Goal: Information Seeking & Learning: Learn about a topic

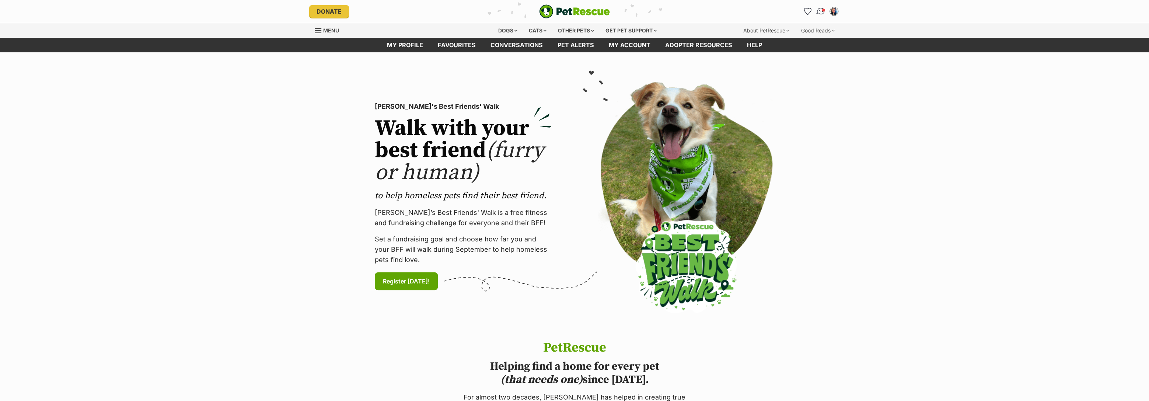
click at [823, 11] on span "Conversations" at bounding box center [824, 10] width 4 height 4
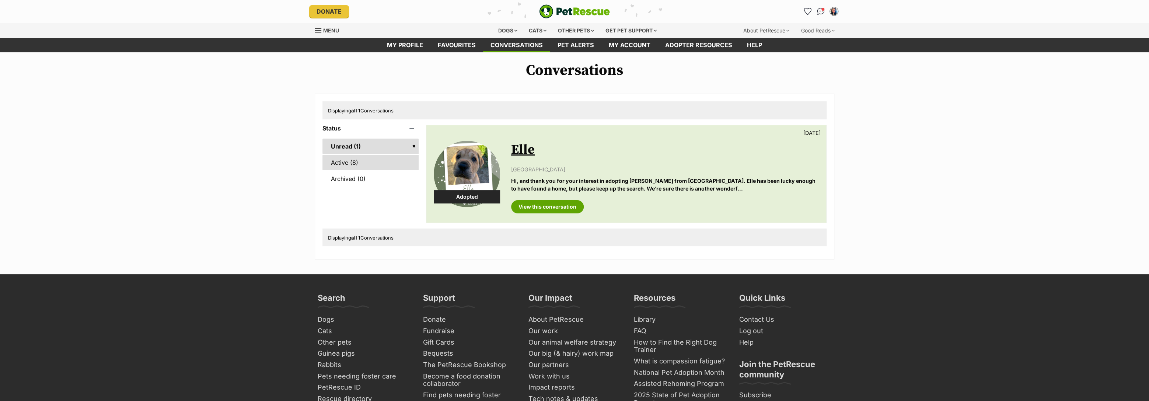
click at [343, 162] on link "Active (8)" at bounding box center [370, 162] width 96 height 15
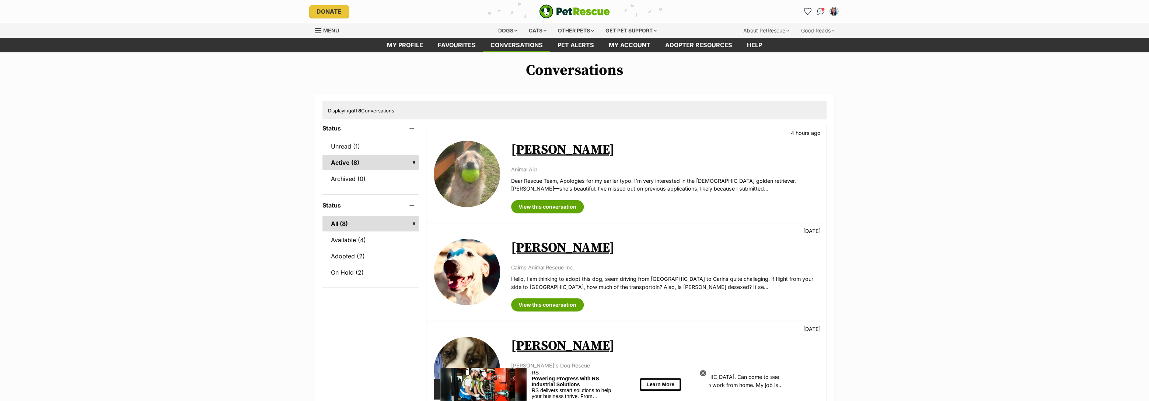
click at [525, 149] on link "[PERSON_NAME]" at bounding box center [563, 149] width 104 height 17
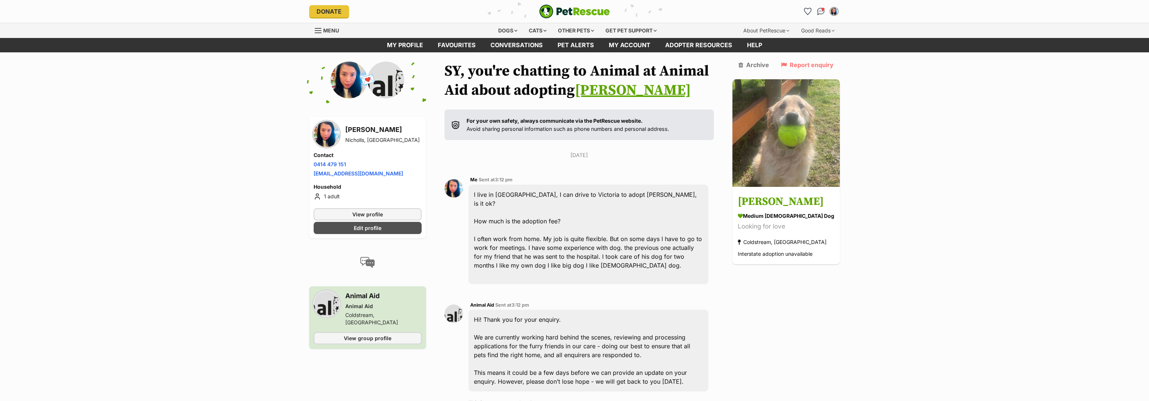
click at [612, 95] on link "Lucy" at bounding box center [633, 90] width 116 height 18
click at [505, 31] on div "Dogs" at bounding box center [507, 30] width 29 height 15
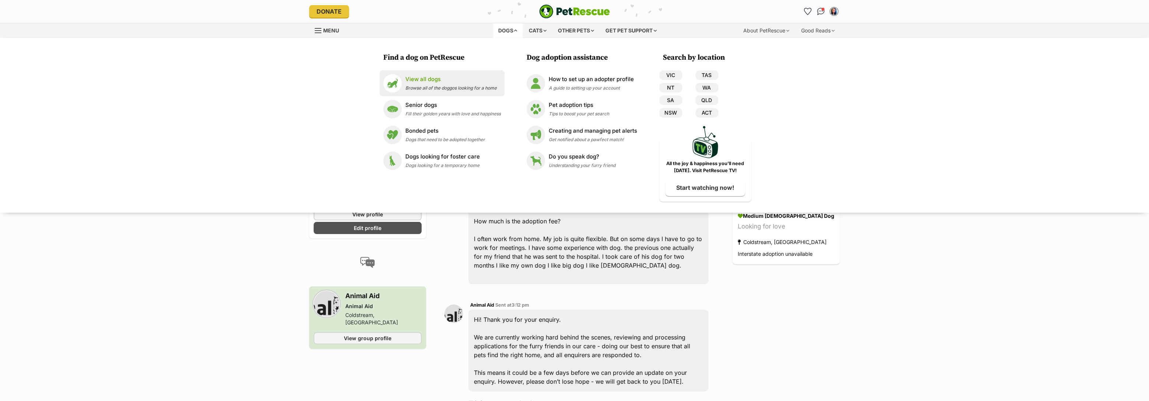
click at [416, 80] on p "View all dogs" at bounding box center [450, 79] width 91 height 8
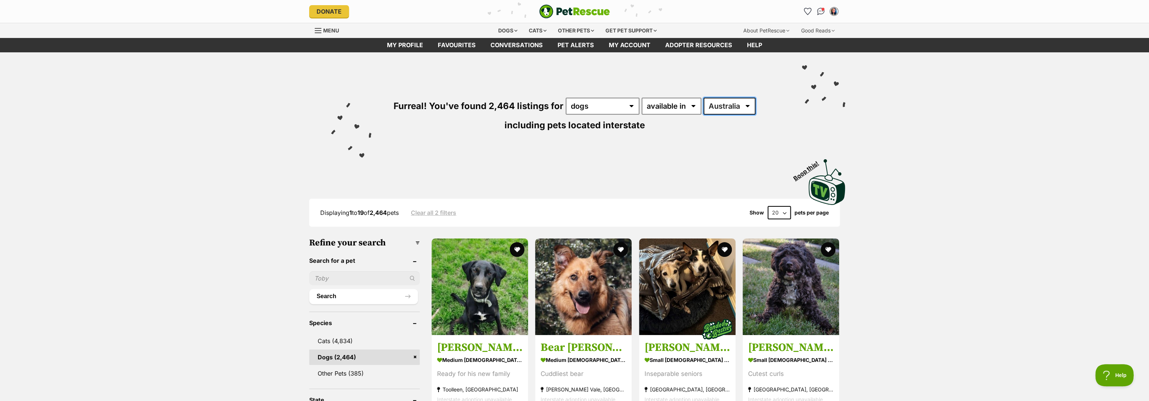
select select "ACT"
click option "ACT" at bounding box center [0, 0] width 0 height 0
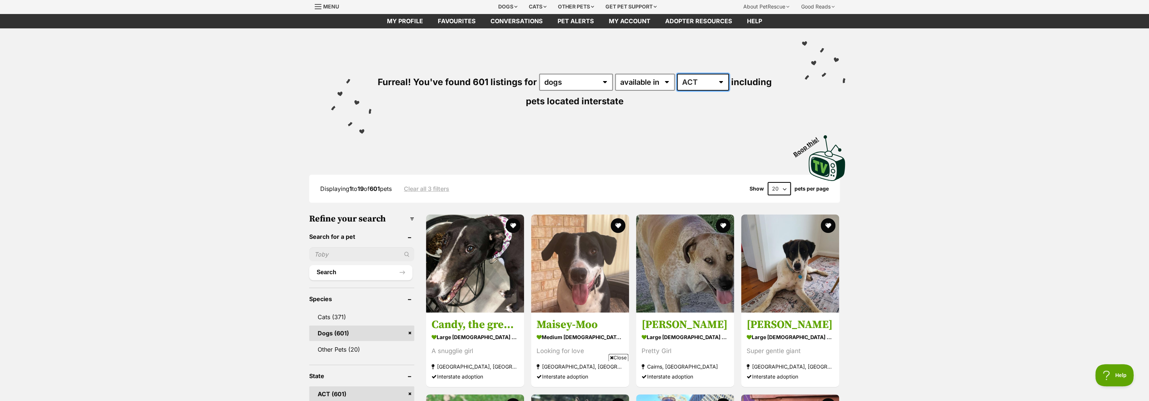
select select "any"
click option "Australia" at bounding box center [0, 0] width 0 height 0
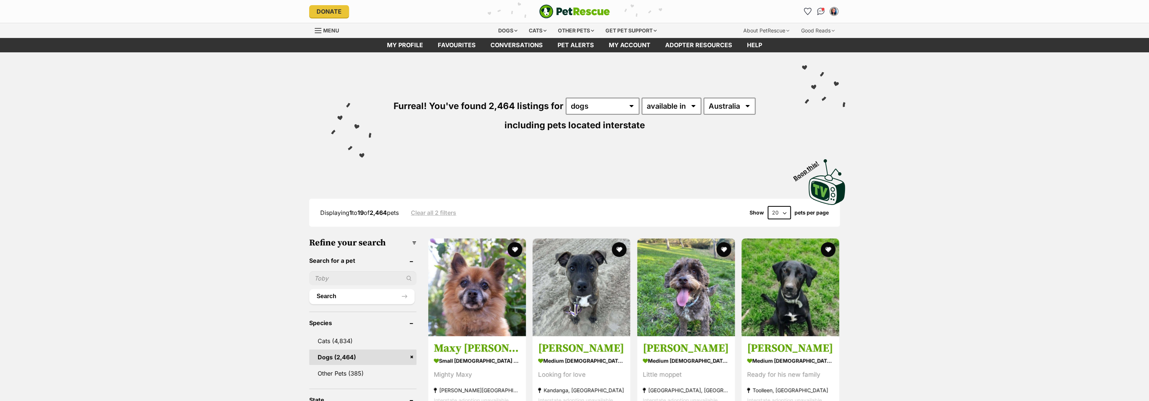
click at [340, 278] on input "text" at bounding box center [362, 278] width 107 height 14
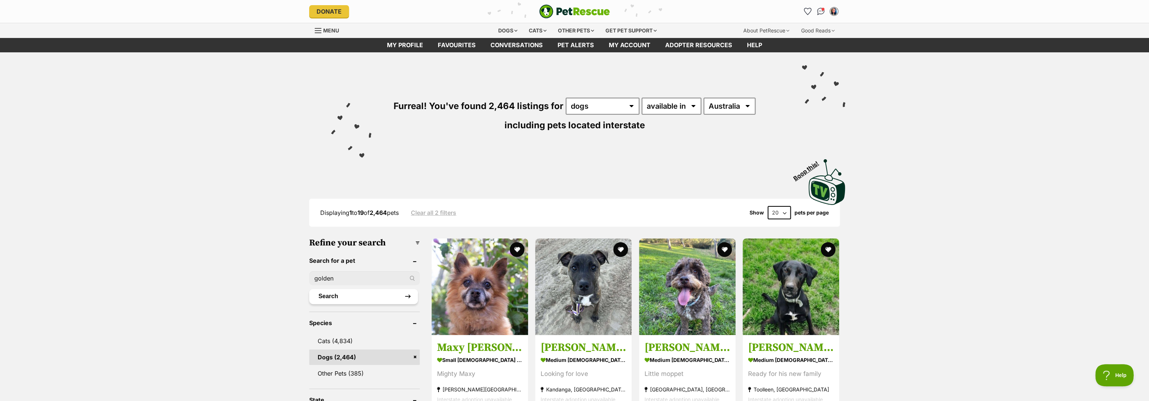
type input "golden"
click at [412, 294] on button "Search" at bounding box center [363, 296] width 109 height 15
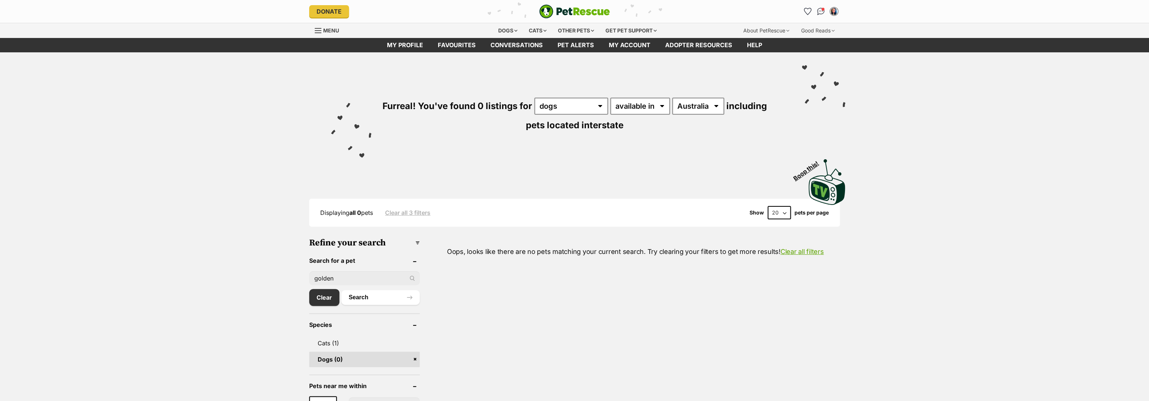
click at [366, 282] on input "golden" at bounding box center [364, 278] width 111 height 14
type input "golden retriver"
click at [341, 290] on button "Search" at bounding box center [380, 297] width 78 height 15
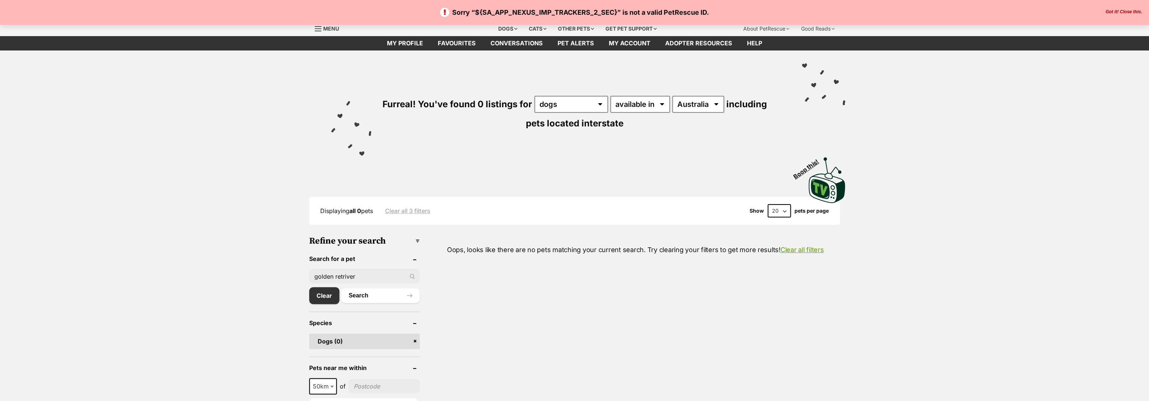
scroll to position [2, 0]
drag, startPoint x: 360, startPoint y: 275, endPoint x: 239, endPoint y: 271, distance: 121.7
click at [309, 271] on input "golden retriver" at bounding box center [364, 276] width 111 height 14
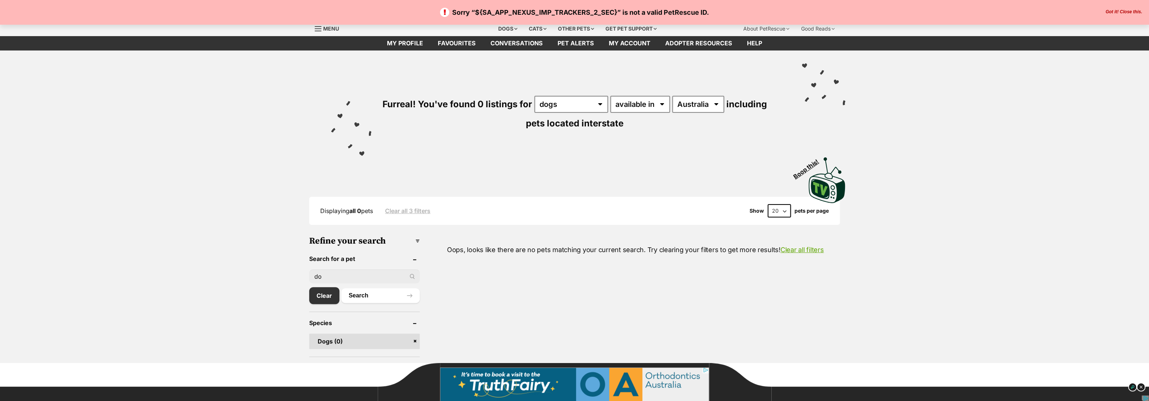
scroll to position [0, 0]
type input "d"
type input "puppy"
click at [341, 288] on button "Search" at bounding box center [380, 295] width 78 height 15
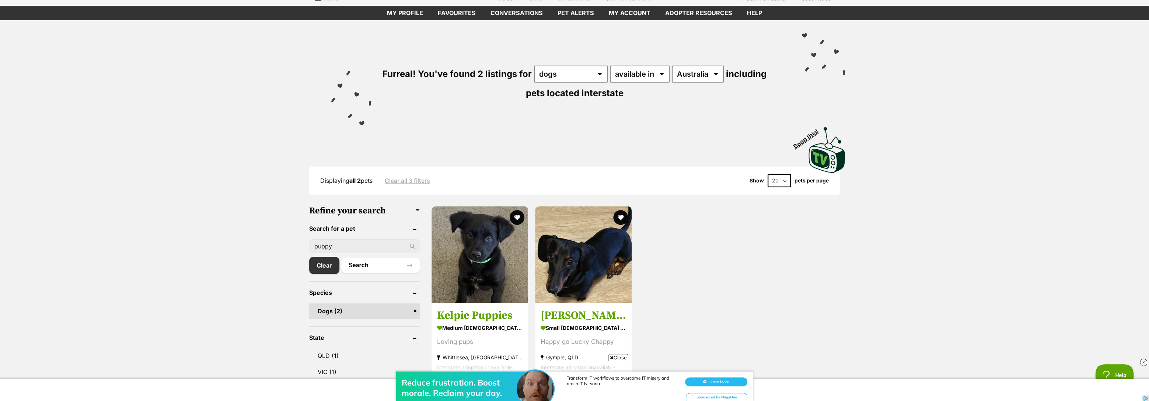
click at [335, 248] on input "puppy" at bounding box center [364, 246] width 111 height 14
click at [408, 179] on link "Clear all 3 filters" at bounding box center [407, 180] width 45 height 7
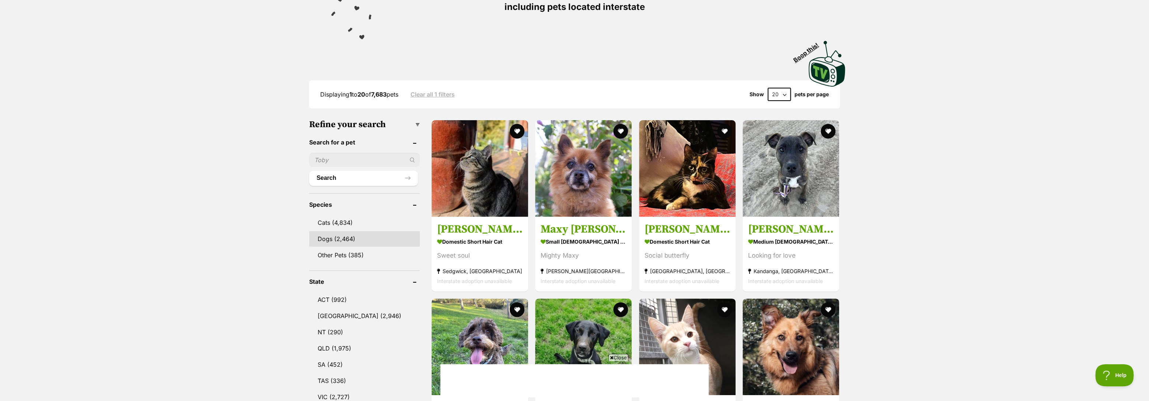
click at [341, 239] on link "Dogs (2,464)" at bounding box center [364, 238] width 111 height 15
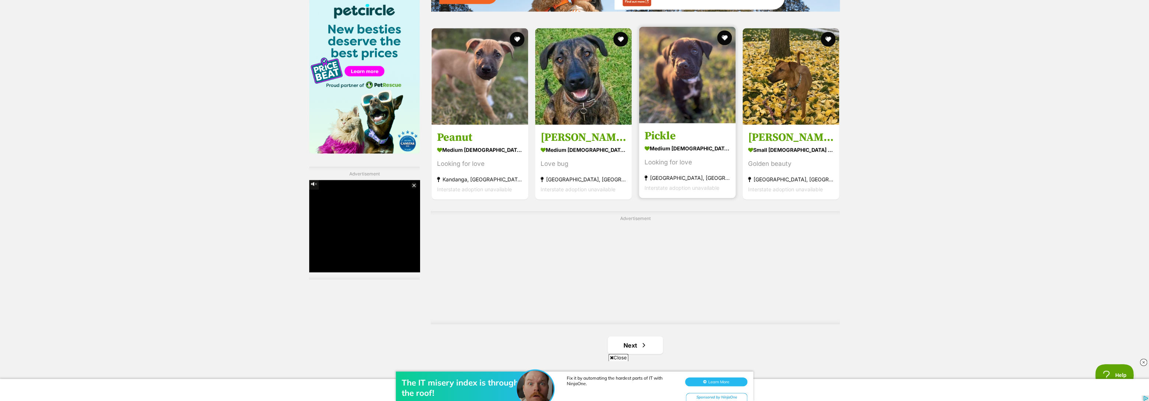
scroll to position [1196, 0]
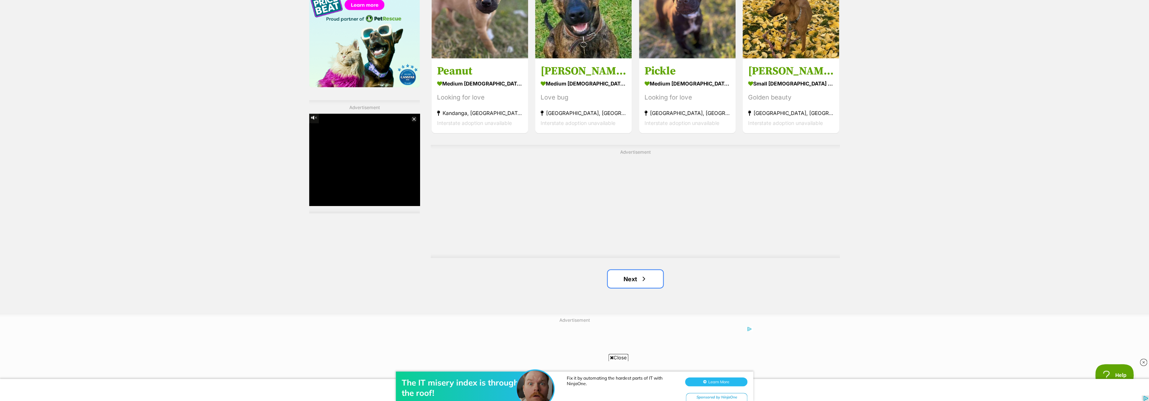
drag, startPoint x: 642, startPoint y: 280, endPoint x: 659, endPoint y: 271, distance: 19.4
click at [642, 280] on span "Next page" at bounding box center [643, 279] width 7 height 9
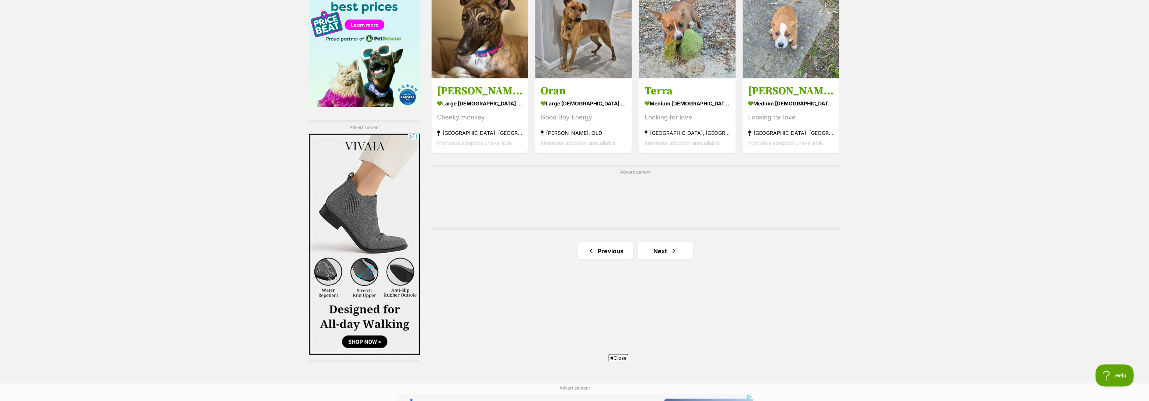
scroll to position [1179, 0]
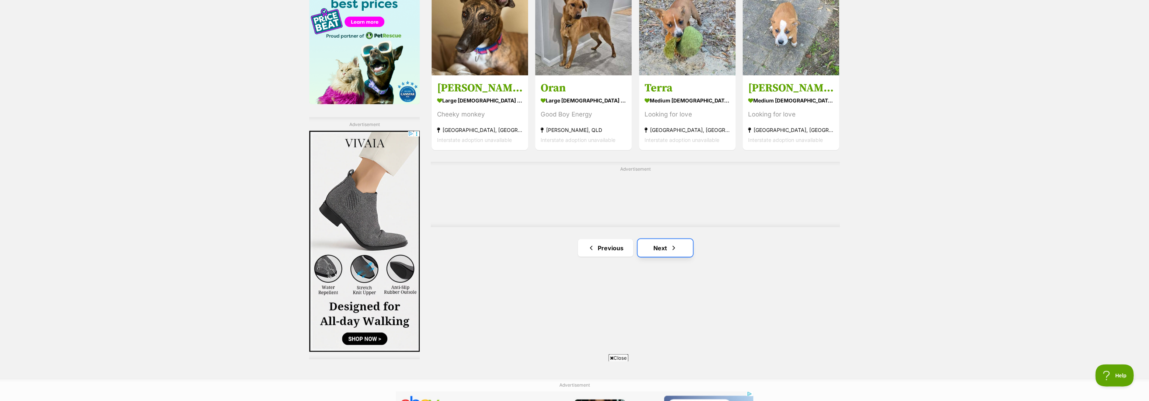
click at [654, 249] on link "Next" at bounding box center [664, 248] width 55 height 18
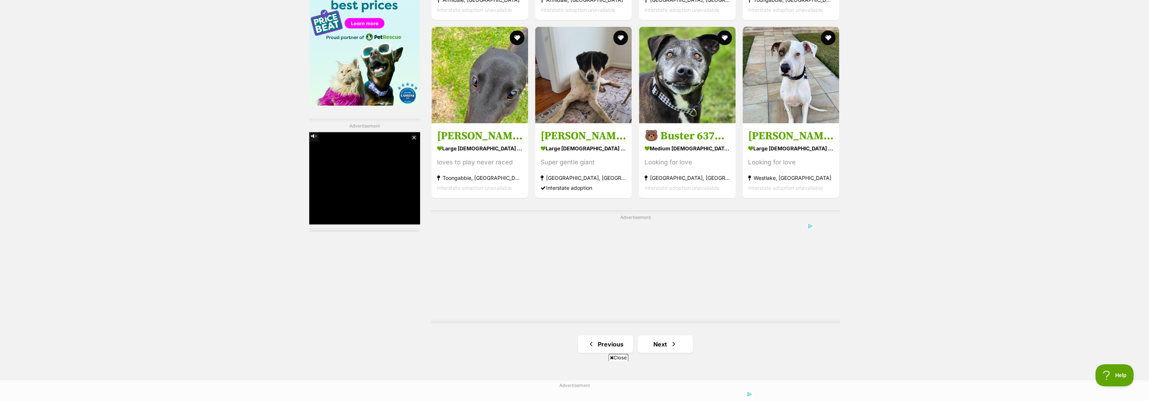
scroll to position [1189, 0]
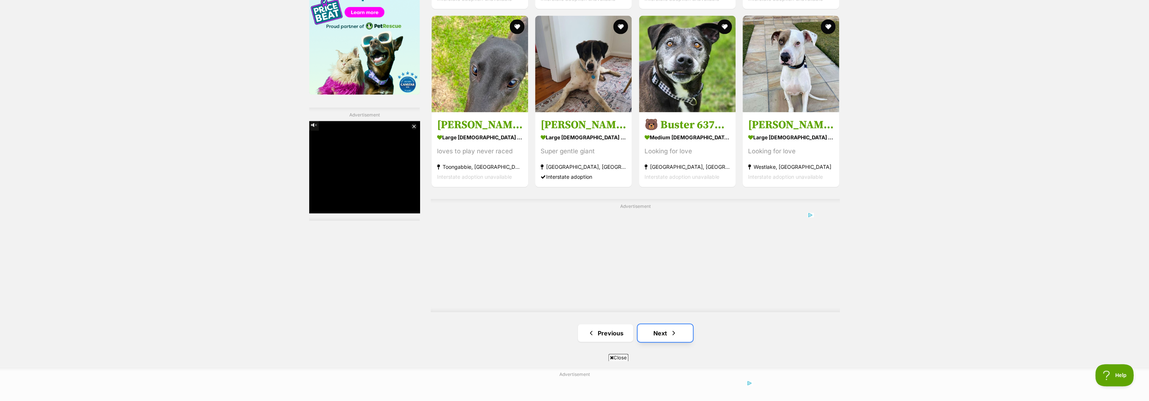
click at [661, 338] on link "Next" at bounding box center [664, 333] width 55 height 18
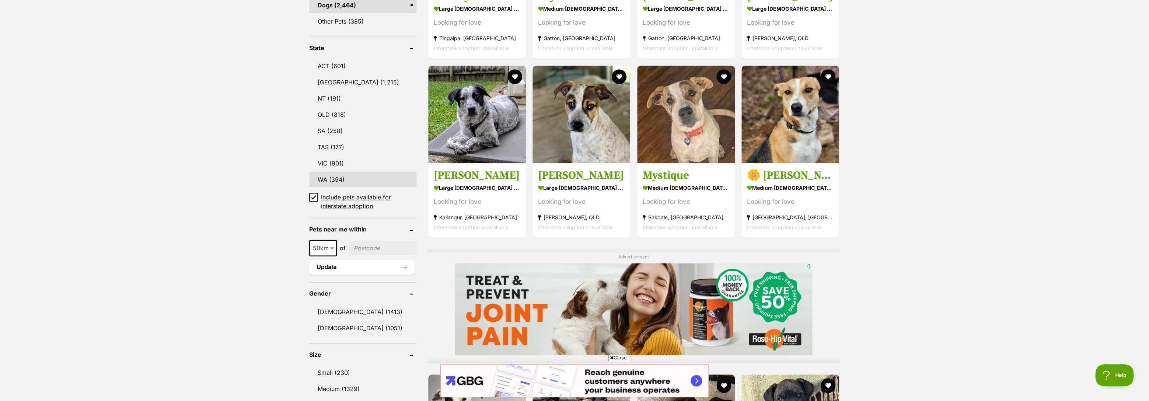
click at [337, 177] on link "WA (354)" at bounding box center [362, 179] width 107 height 15
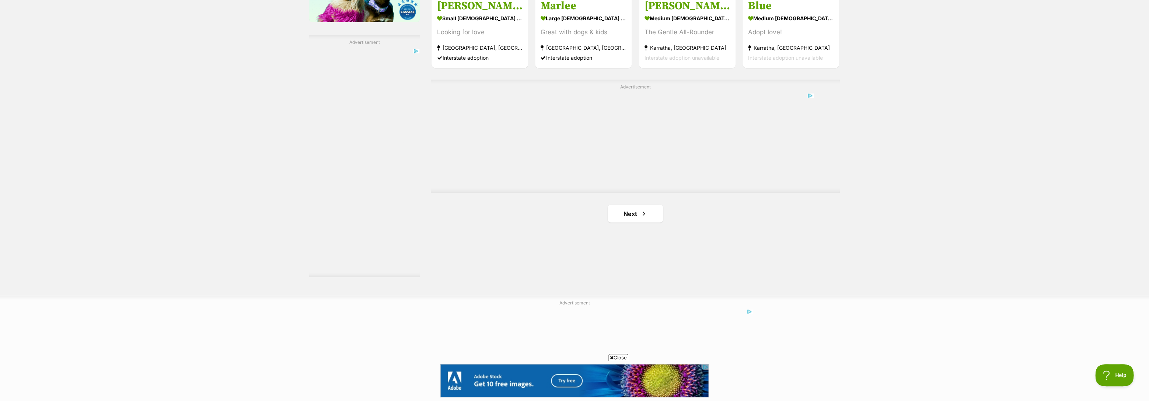
scroll to position [1286, 0]
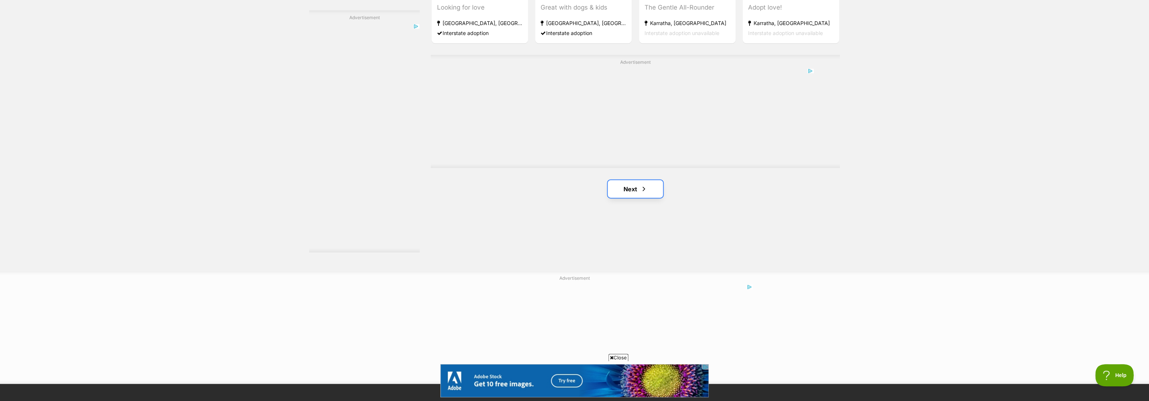
click at [628, 197] on link "Next" at bounding box center [635, 189] width 55 height 18
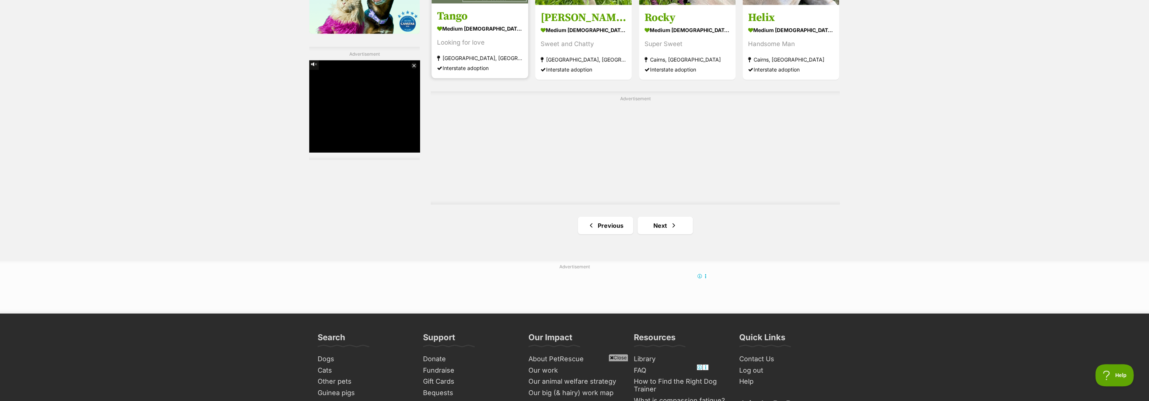
scroll to position [1264, 0]
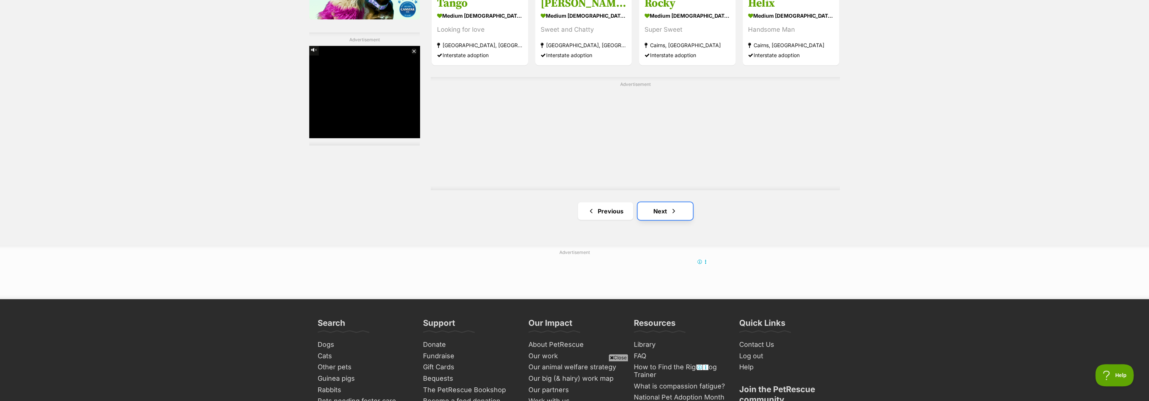
click at [650, 212] on link "Next" at bounding box center [664, 211] width 55 height 18
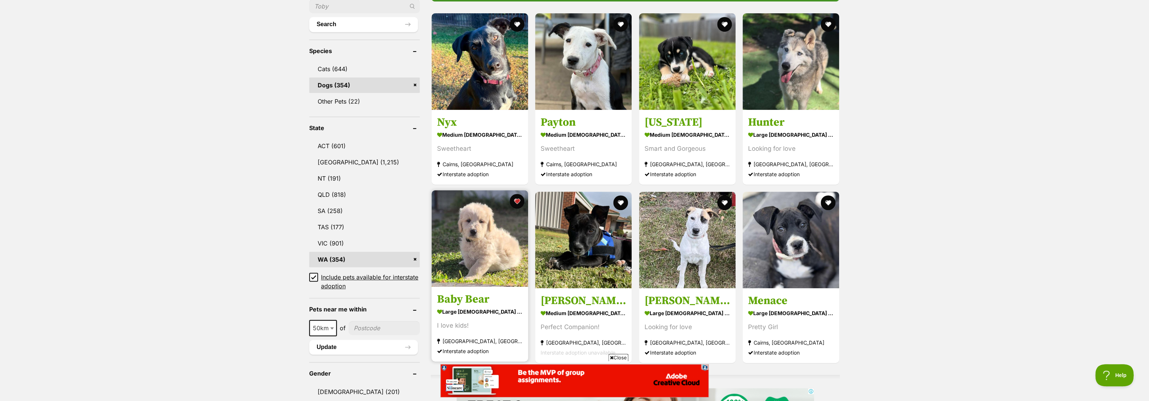
click at [481, 221] on img at bounding box center [479, 238] width 97 height 97
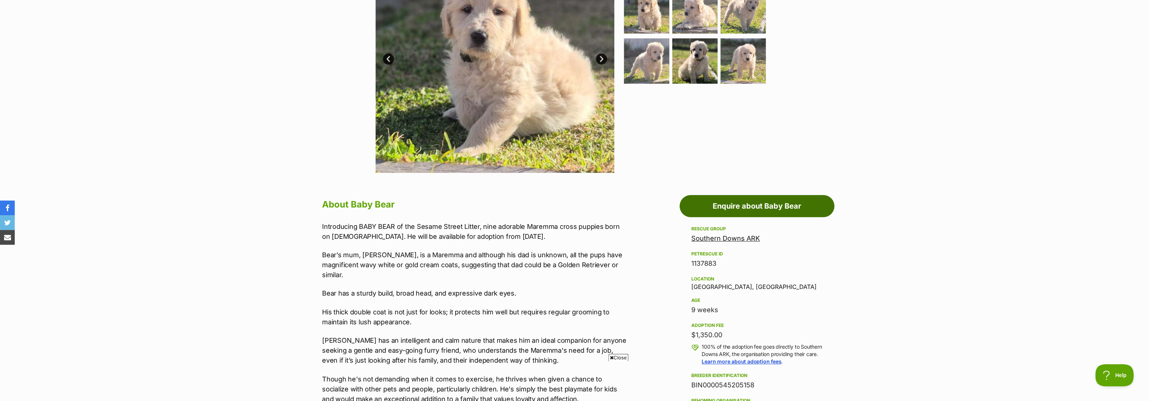
scroll to position [220, 0]
click at [742, 237] on link "Southern Downs ARK" at bounding box center [725, 238] width 69 height 8
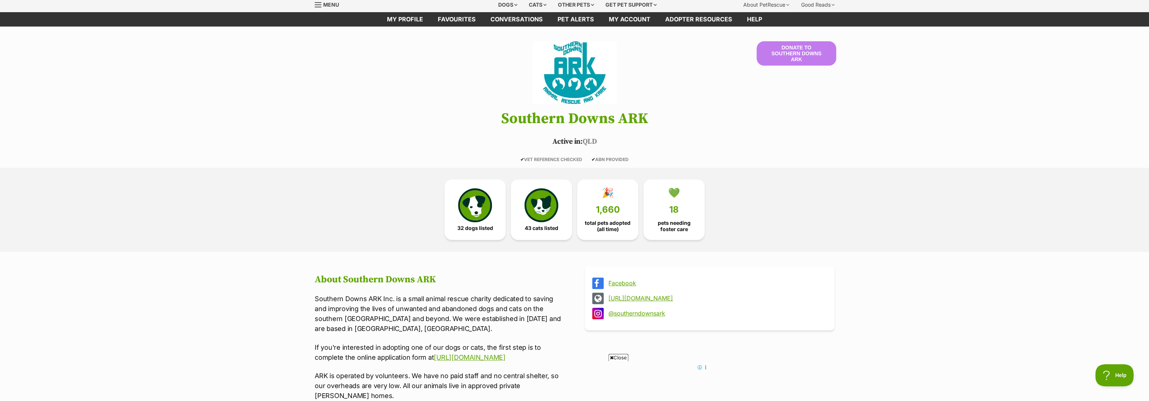
scroll to position [17, 0]
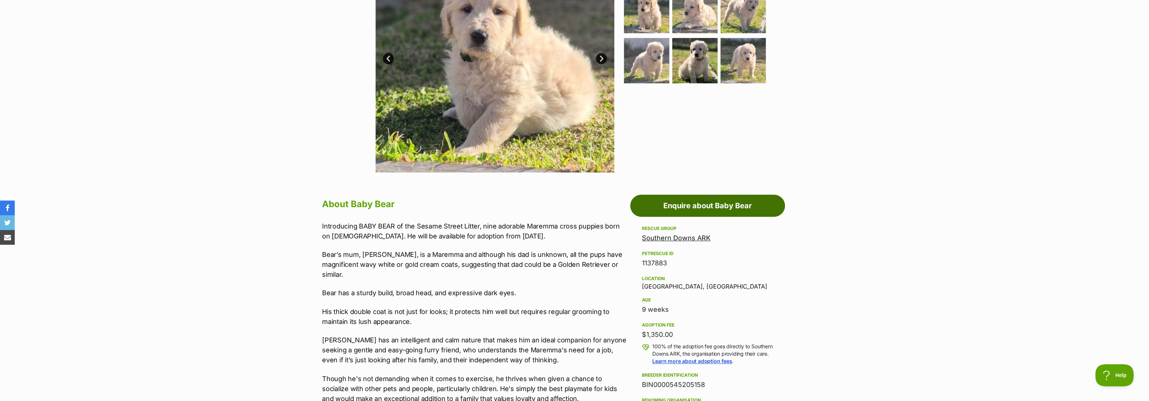
click at [691, 205] on link "Enquire about Baby Bear" at bounding box center [707, 206] width 155 height 22
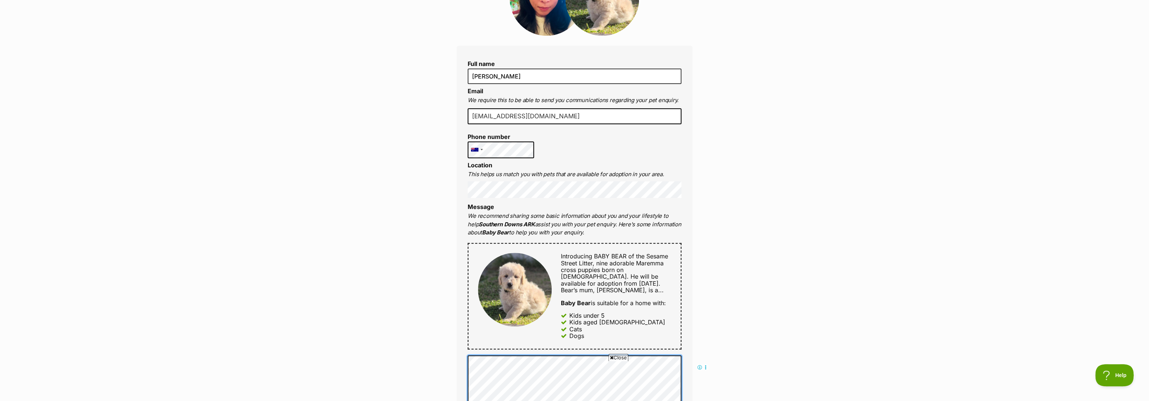
scroll to position [125, 0]
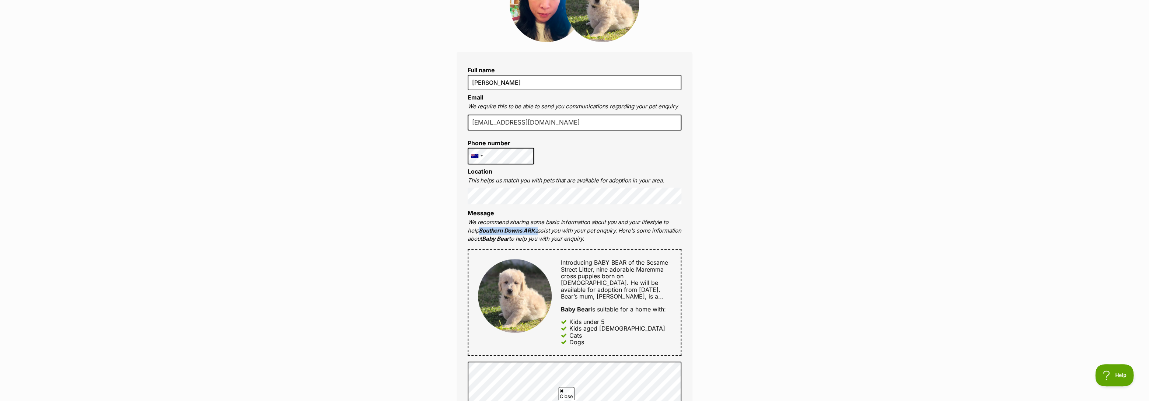
drag, startPoint x: 468, startPoint y: 234, endPoint x: 525, endPoint y: 235, distance: 57.1
click at [525, 235] on p "We recommend sharing some basic information about you and your lifestyle to hel…" at bounding box center [575, 230] width 214 height 25
copy p "Southern Downs ARK"
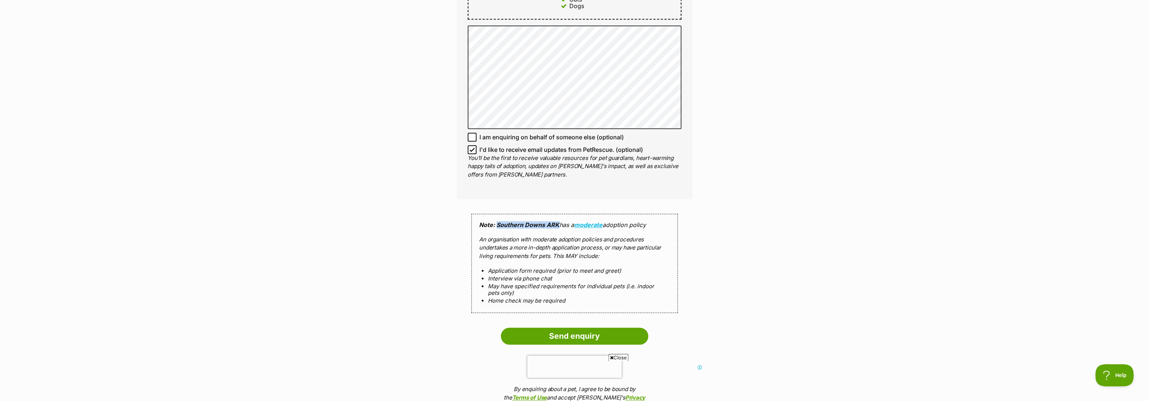
scroll to position [0, 0]
drag, startPoint x: 507, startPoint y: 226, endPoint x: 558, endPoint y: 225, distance: 51.2
click at [558, 226] on strong "Note: Southern Downs ARK" at bounding box center [519, 224] width 80 height 7
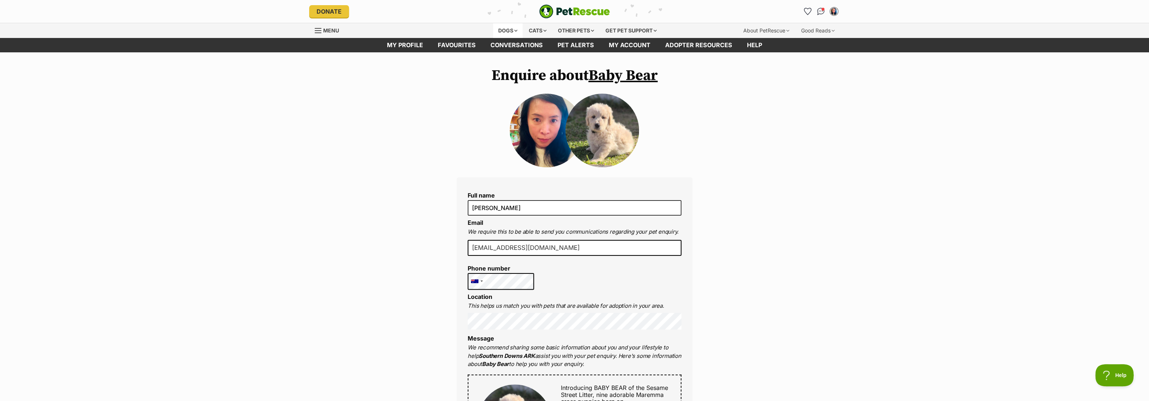
click at [503, 28] on div "Dogs" at bounding box center [507, 30] width 29 height 15
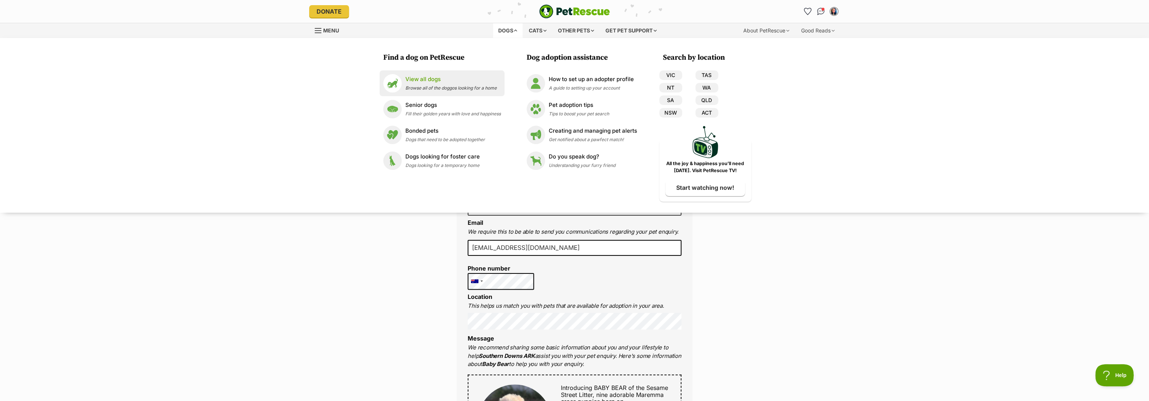
click at [409, 81] on p "View all dogs" at bounding box center [450, 79] width 91 height 8
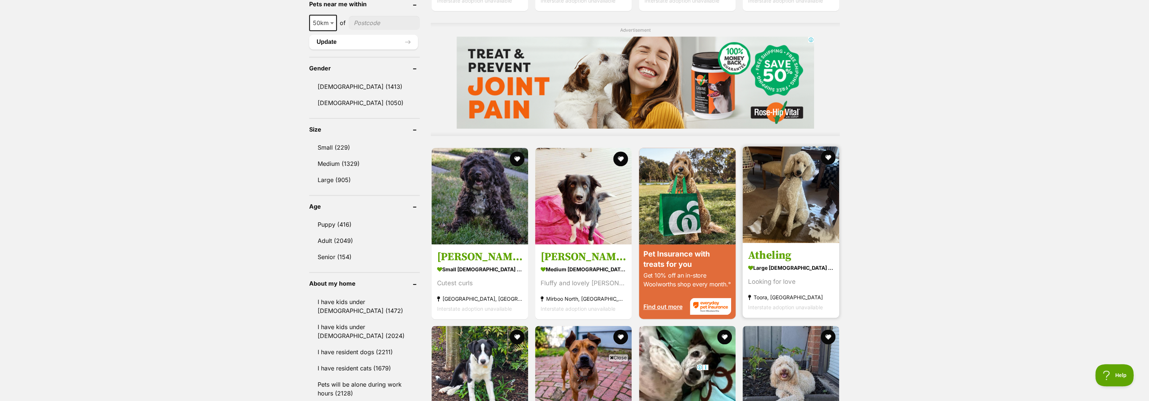
click at [787, 206] on img at bounding box center [790, 194] width 97 height 97
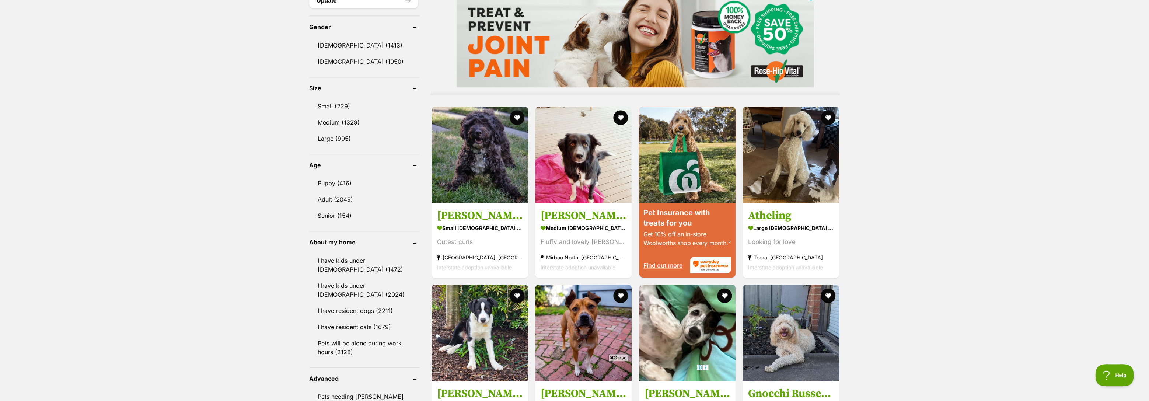
scroll to position [614, 0]
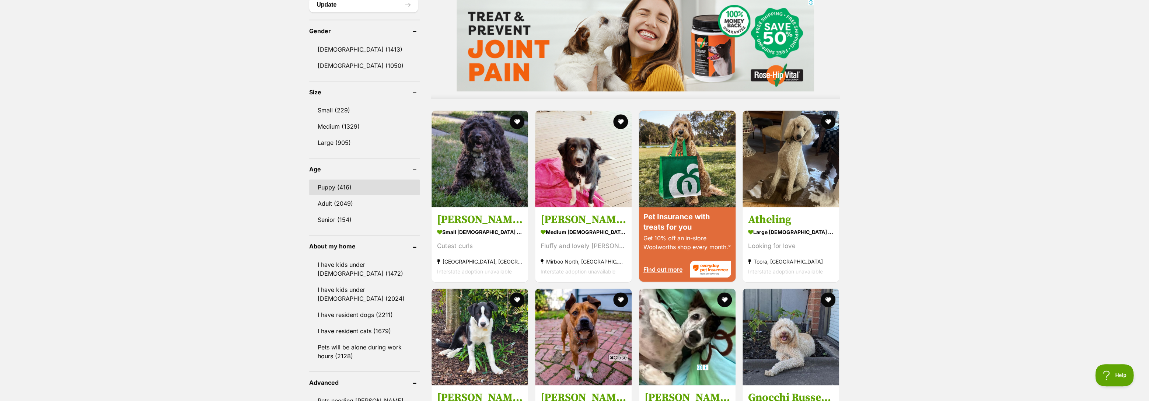
click at [348, 184] on link "Puppy (416)" at bounding box center [364, 186] width 111 height 15
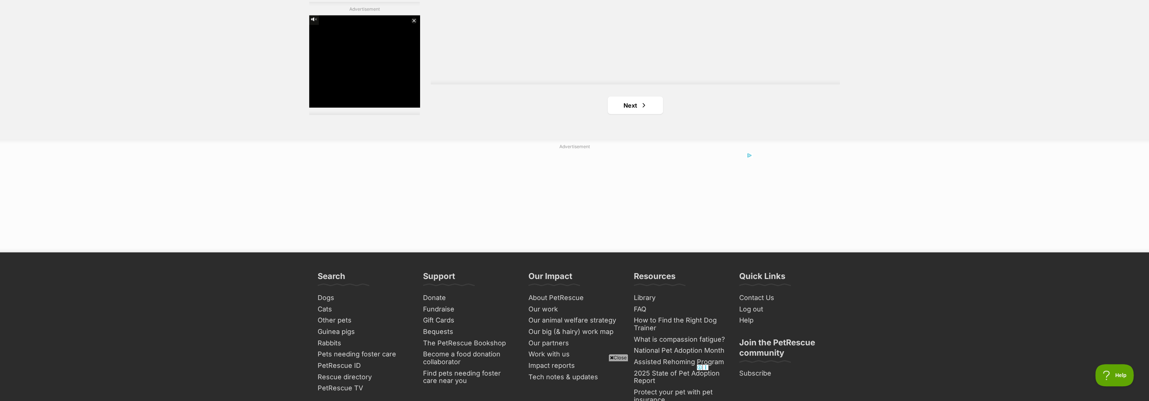
scroll to position [1384, 0]
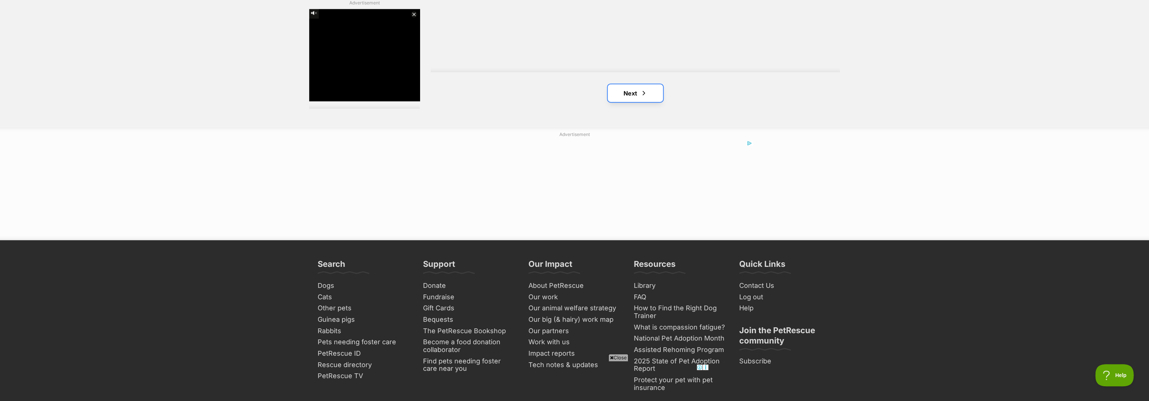
click at [632, 94] on link "Next" at bounding box center [635, 93] width 55 height 18
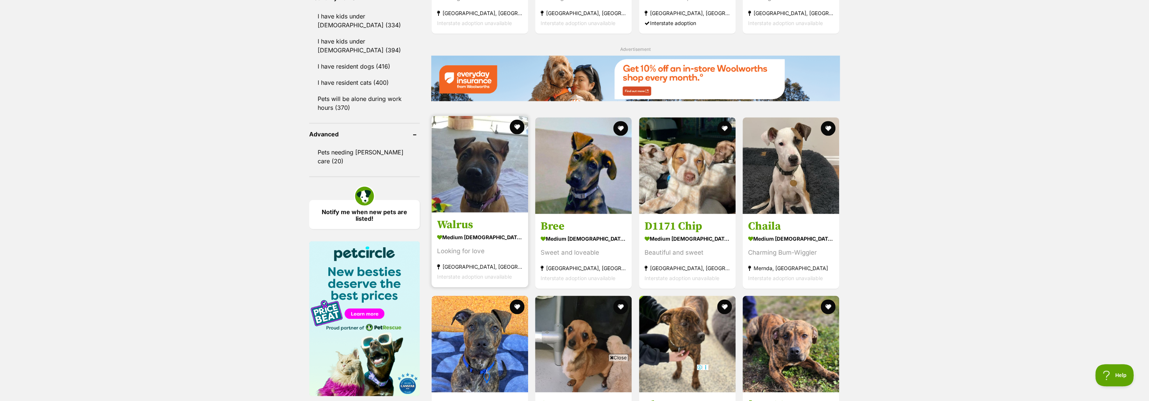
click at [500, 186] on img at bounding box center [479, 164] width 97 height 97
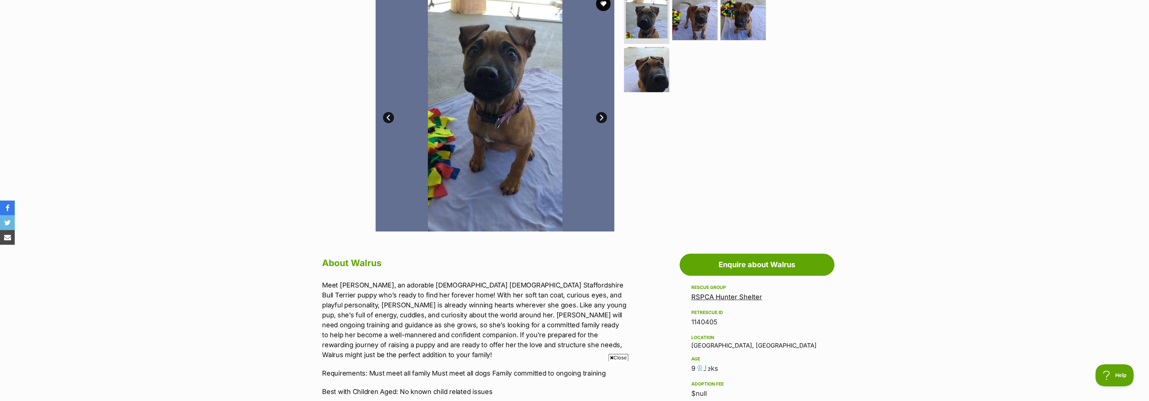
scroll to position [148, 0]
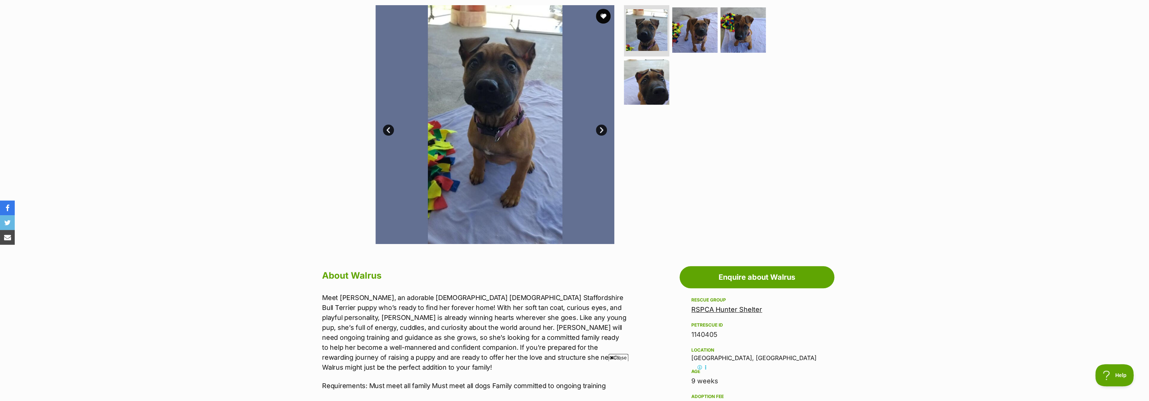
click at [602, 131] on link "Next" at bounding box center [601, 130] width 11 height 11
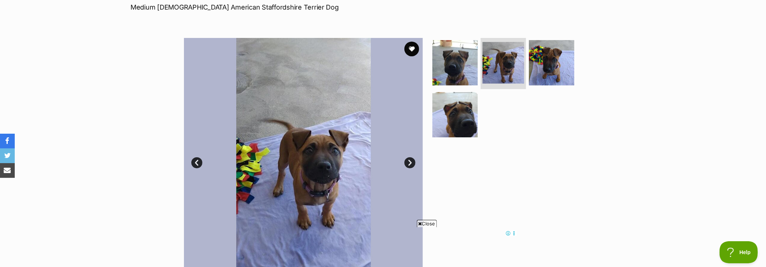
scroll to position [115, 0]
click at [409, 48] on button "favourite" at bounding box center [411, 50] width 16 height 16
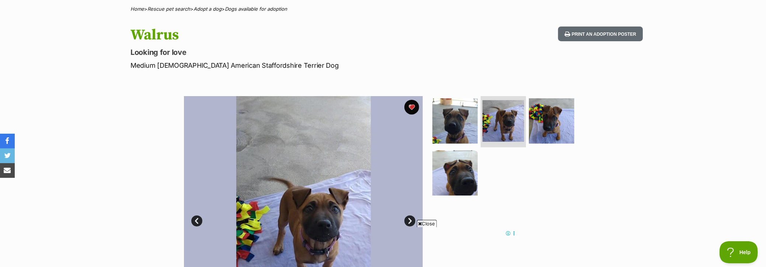
scroll to position [55, 0]
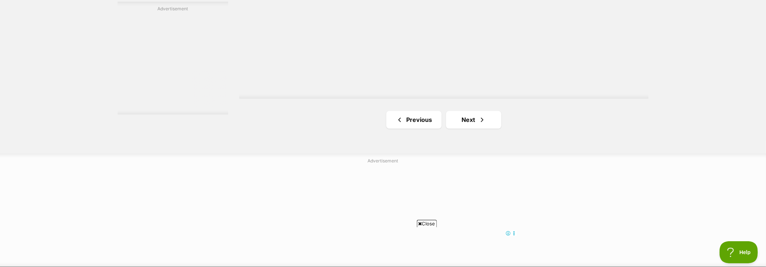
scroll to position [1371, 0]
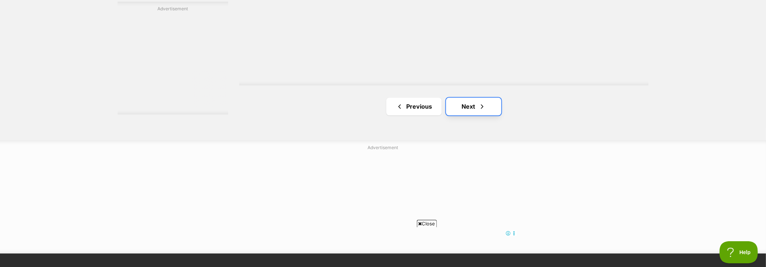
click at [475, 110] on link "Next" at bounding box center [473, 107] width 55 height 18
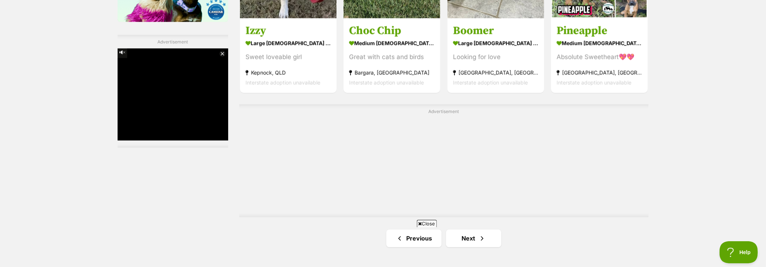
scroll to position [1286, 0]
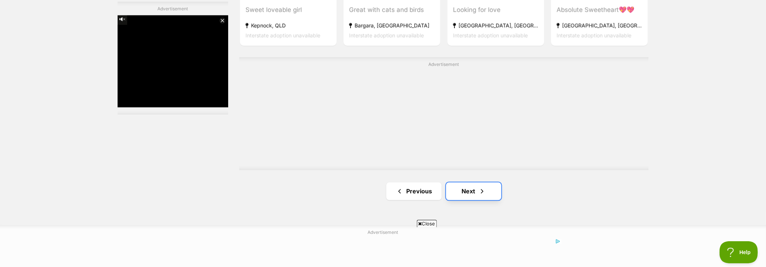
click at [469, 194] on link "Next" at bounding box center [473, 191] width 55 height 18
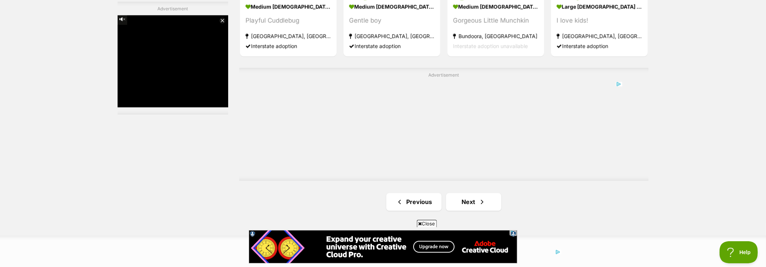
scroll to position [1285, 0]
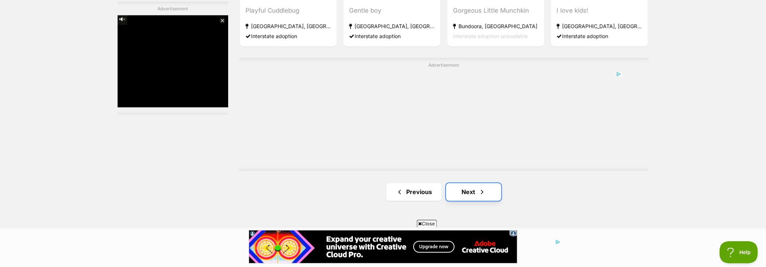
click at [487, 193] on link "Next" at bounding box center [473, 192] width 55 height 18
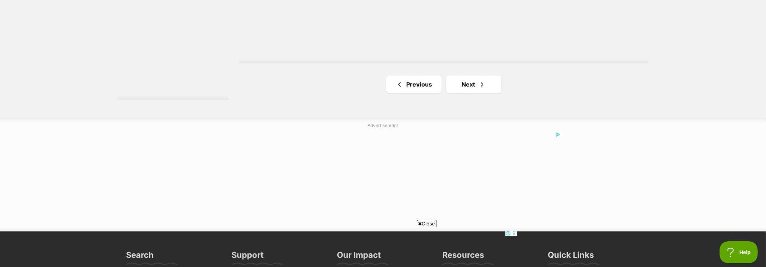
scroll to position [1397, 0]
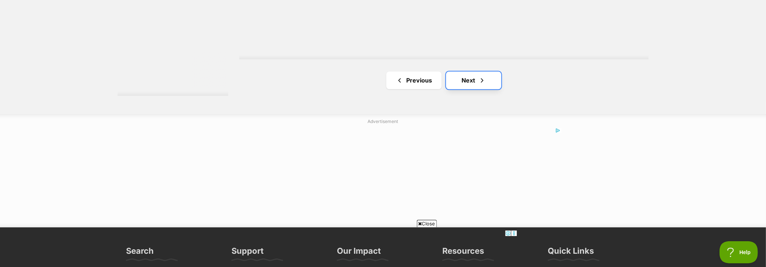
click at [468, 83] on link "Next" at bounding box center [473, 80] width 55 height 18
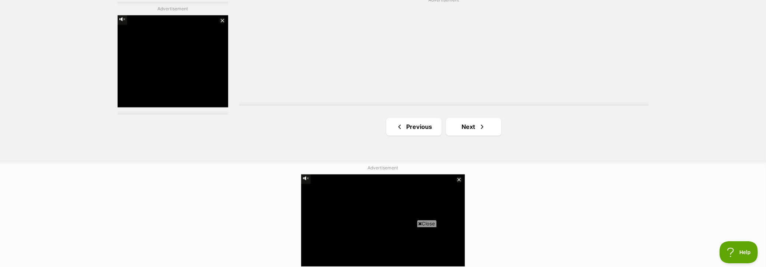
scroll to position [1352, 0]
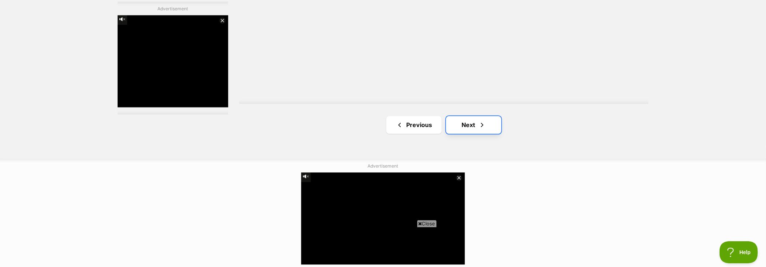
click at [458, 123] on link "Next" at bounding box center [473, 125] width 55 height 18
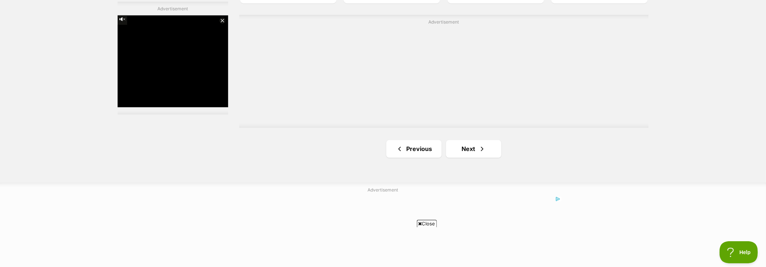
scroll to position [1336, 0]
click at [470, 136] on link "Next" at bounding box center [473, 141] width 55 height 18
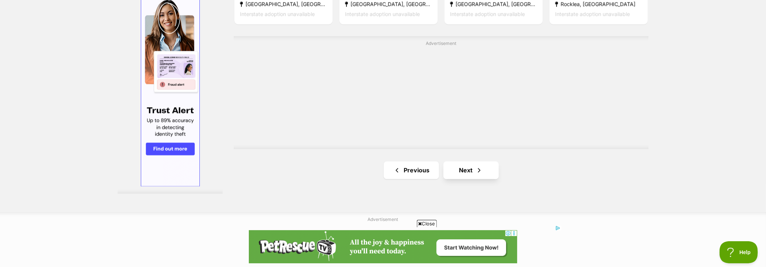
scroll to position [1316, 0]
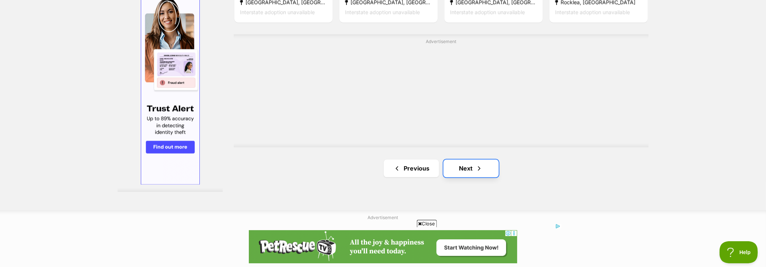
click at [473, 165] on link "Next" at bounding box center [470, 169] width 55 height 18
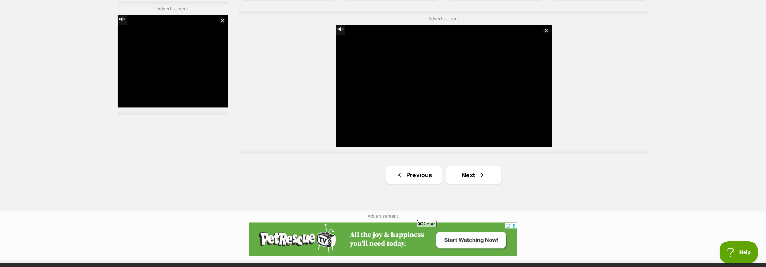
scroll to position [1317, 0]
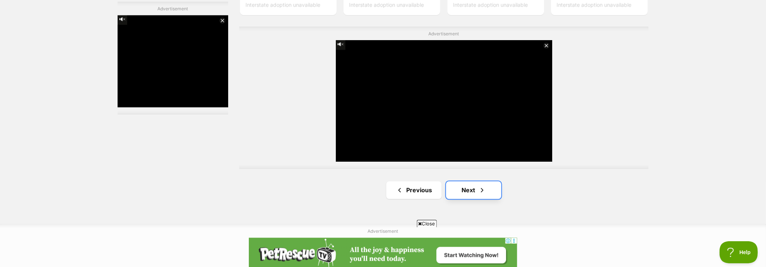
click at [475, 188] on link "Next" at bounding box center [473, 190] width 55 height 18
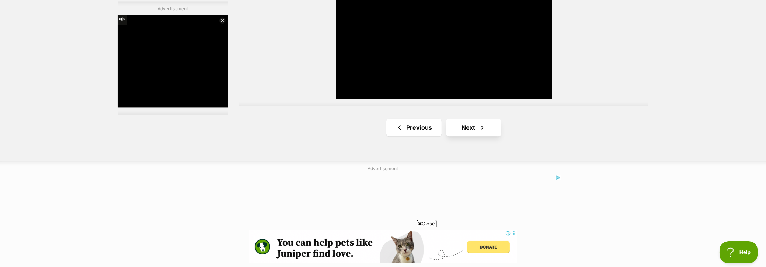
scroll to position [1378, 0]
click at [473, 125] on link "Next" at bounding box center [473, 128] width 55 height 18
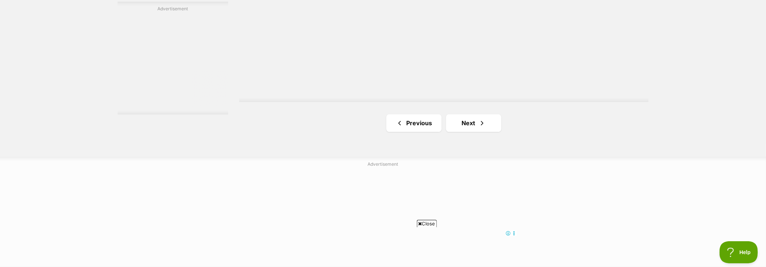
scroll to position [1361, 0]
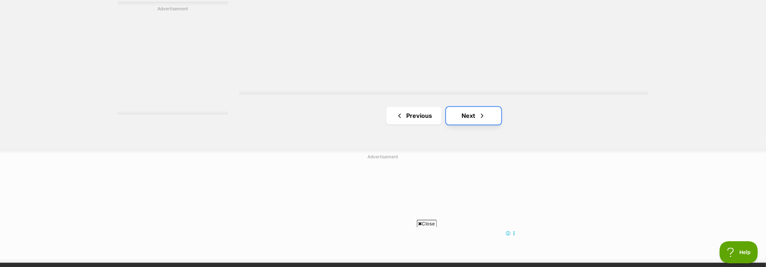
click at [461, 118] on link "Next" at bounding box center [473, 116] width 55 height 18
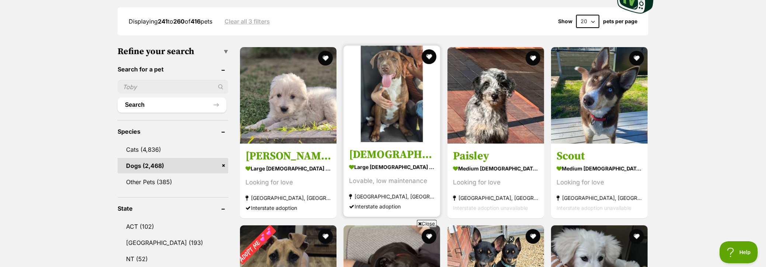
scroll to position [195, 0]
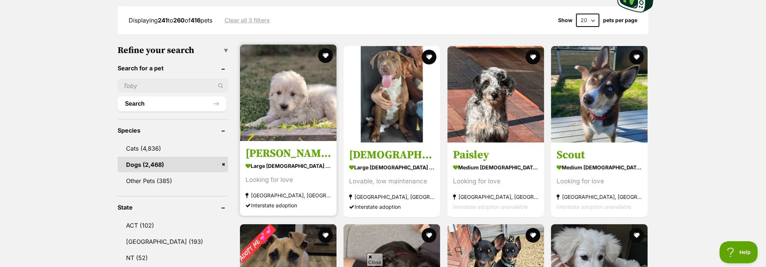
click at [296, 111] on img at bounding box center [288, 93] width 97 height 97
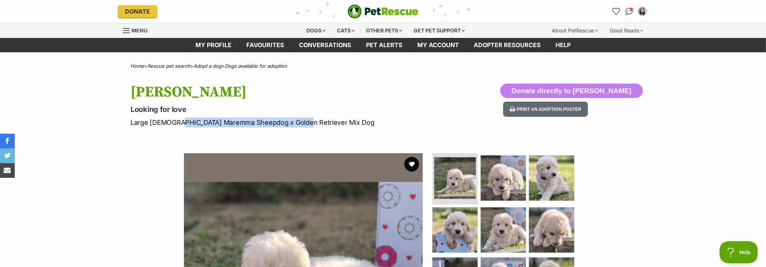
drag, startPoint x: 174, startPoint y: 122, endPoint x: 296, endPoint y: 123, distance: 121.2
click at [296, 123] on p "Large Female Maremma Sheepdog x Golden Retriever Mix Dog" at bounding box center [286, 123] width 312 height 10
copy p "Maremma Sheepdog x Golden Retriever"
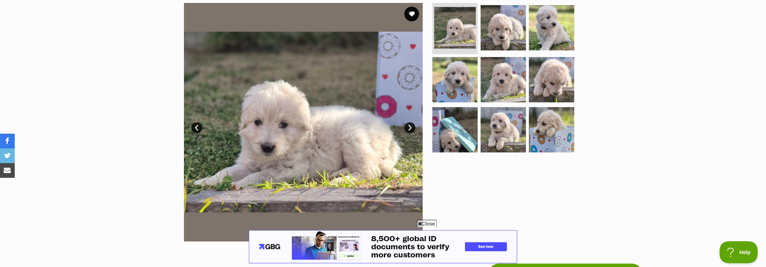
scroll to position [146, 0]
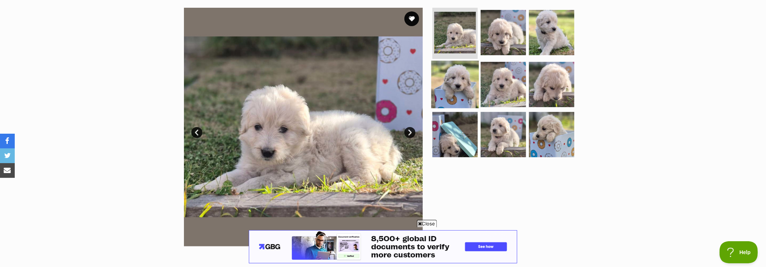
click at [465, 76] on img at bounding box center [455, 85] width 48 height 48
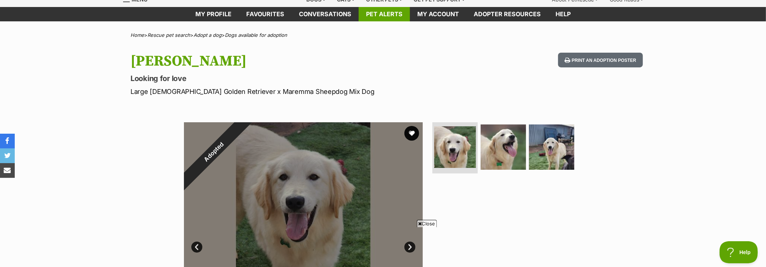
scroll to position [27, 0]
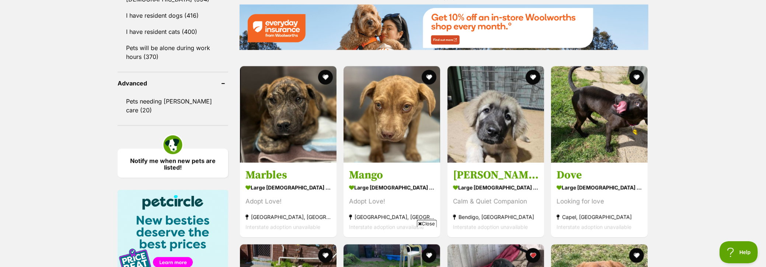
scroll to position [916, 0]
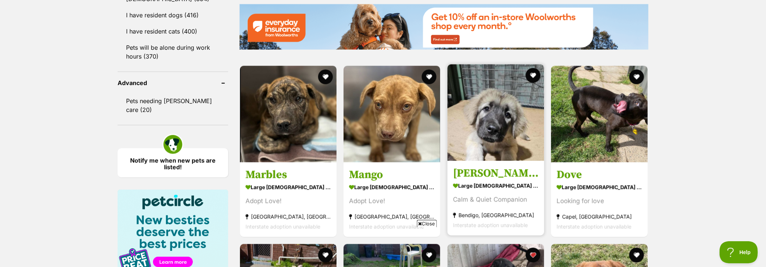
click at [497, 181] on link "[PERSON_NAME] large [DEMOGRAPHIC_DATA] Dog Calm & Quiet Companion [GEOGRAPHIC_D…" at bounding box center [495, 198] width 97 height 75
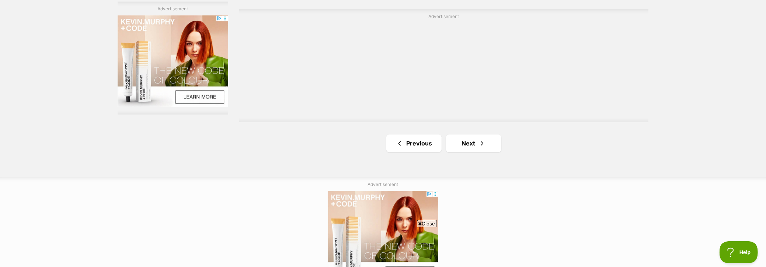
scroll to position [1338, 0]
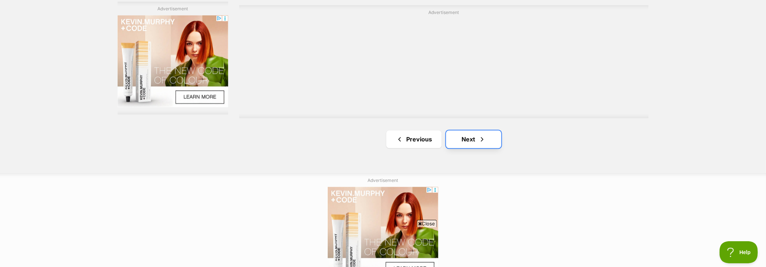
click at [480, 143] on span "Next page" at bounding box center [481, 139] width 7 height 9
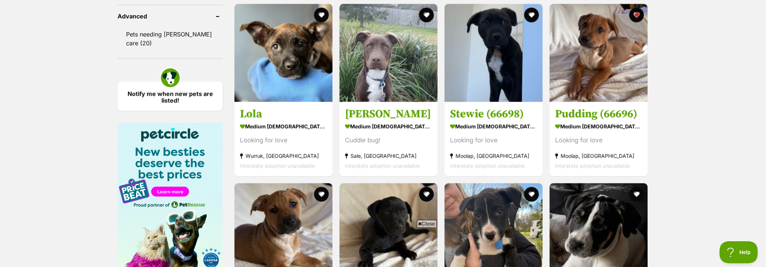
scroll to position [988, 0]
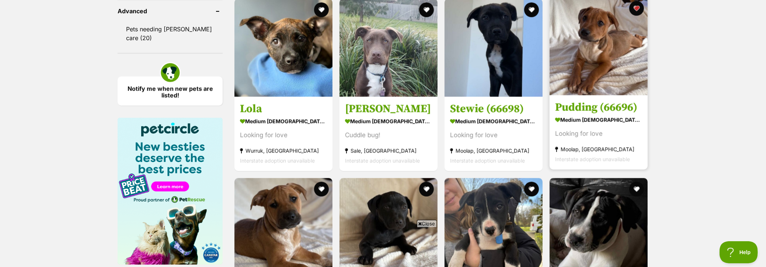
click at [623, 62] on img at bounding box center [598, 46] width 98 height 98
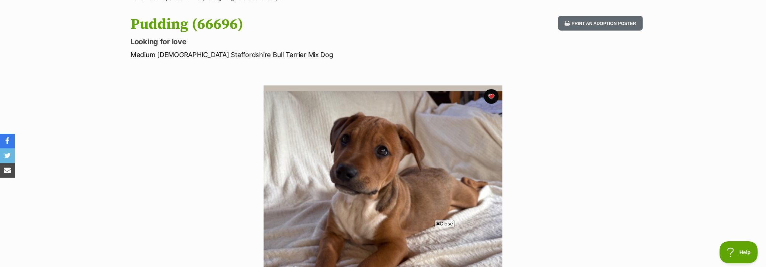
scroll to position [52, 0]
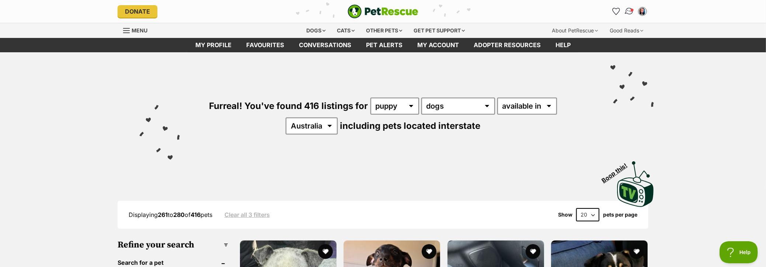
click at [628, 8] on img "Conversations" at bounding box center [629, 12] width 10 height 10
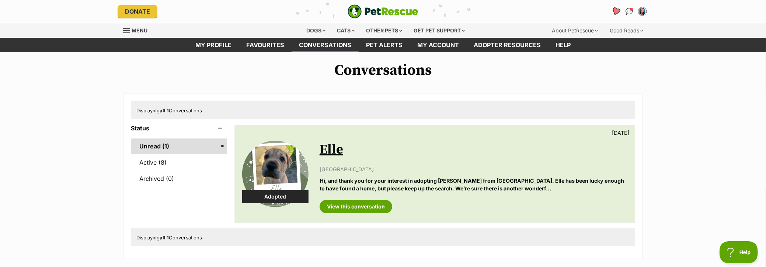
click at [618, 10] on icon "Favourites" at bounding box center [615, 11] width 9 height 8
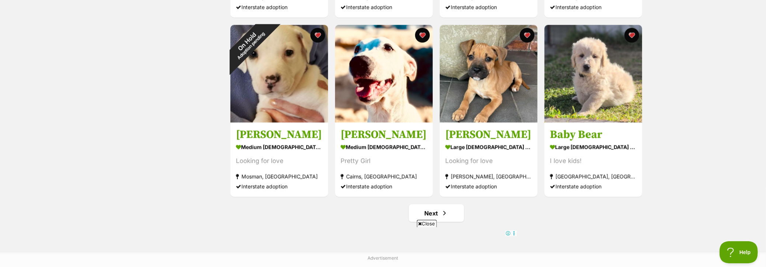
scroll to position [844, 0]
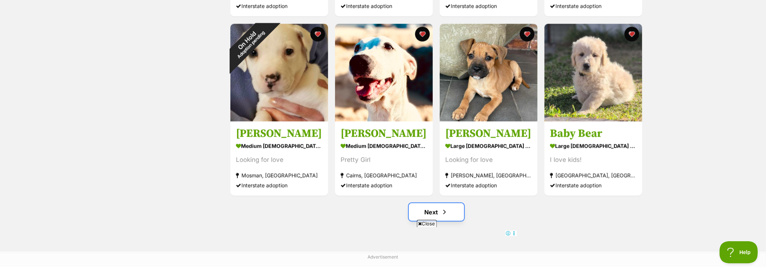
click at [447, 214] on span "Next page" at bounding box center [444, 212] width 7 height 9
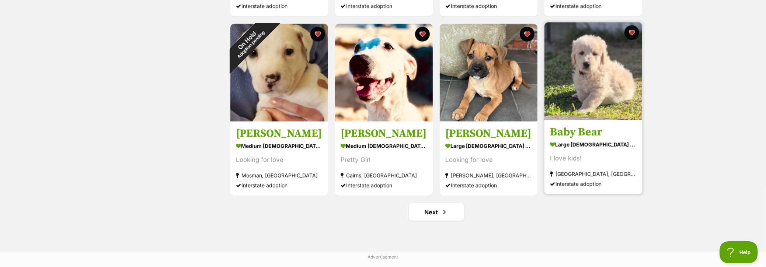
click at [567, 91] on img at bounding box center [593, 71] width 98 height 98
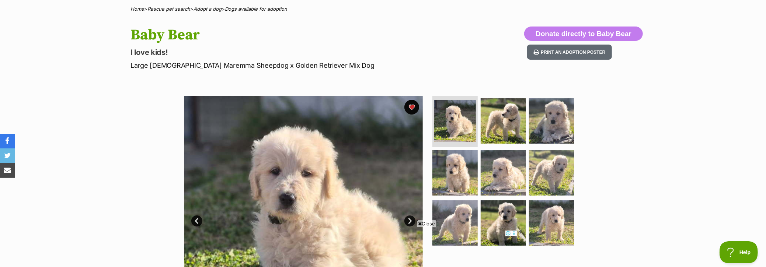
scroll to position [57, 0]
click at [240, 64] on p "Large [DEMOGRAPHIC_DATA] Maremma Sheepdog x Golden Retriever Mix Dog" at bounding box center [286, 65] width 312 height 10
drag, startPoint x: 239, startPoint y: 63, endPoint x: 289, endPoint y: 64, distance: 49.8
click at [289, 64] on p "Large [DEMOGRAPHIC_DATA] Maremma Sheepdog x Golden Retriever Mix Dog" at bounding box center [286, 65] width 312 height 10
copy p "Golden Retriever"
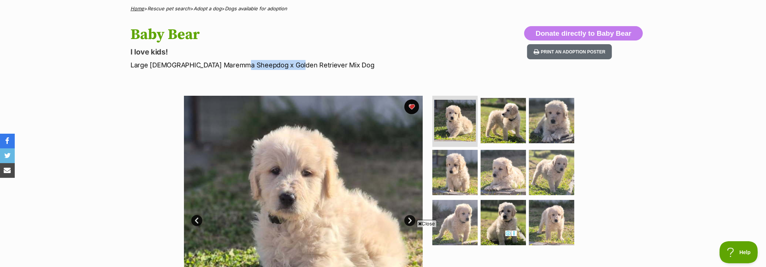
click at [139, 7] on link "Home" at bounding box center [137, 9] width 14 height 6
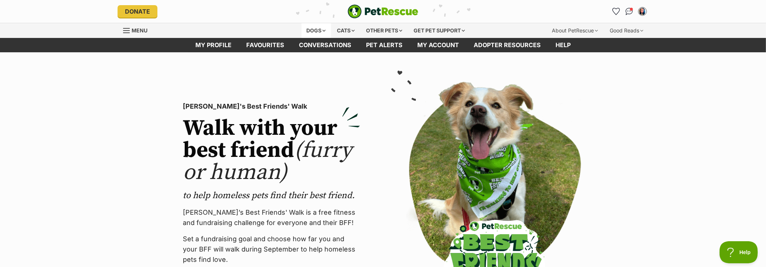
click at [317, 30] on div "Dogs" at bounding box center [315, 30] width 29 height 15
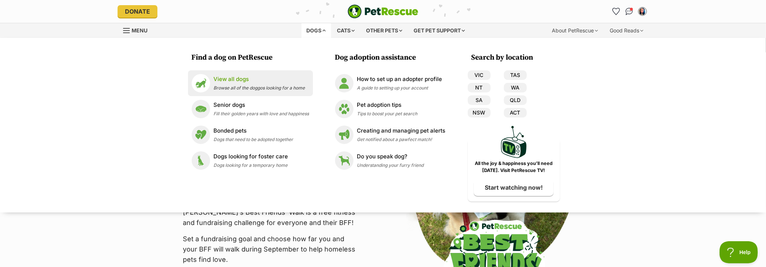
click at [233, 80] on p "View all dogs" at bounding box center [259, 79] width 91 height 8
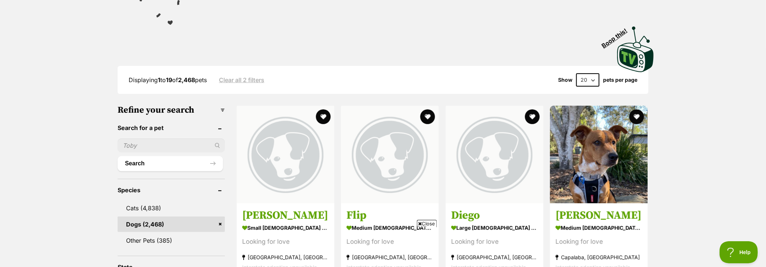
click at [173, 145] on input "text" at bounding box center [171, 146] width 107 height 14
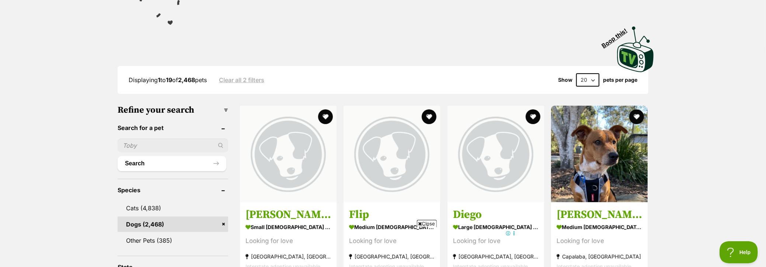
paste input "Golden Retriever"
type input "Golden Retriever"
click at [220, 146] on div "Golden Retriever" at bounding box center [173, 146] width 111 height 14
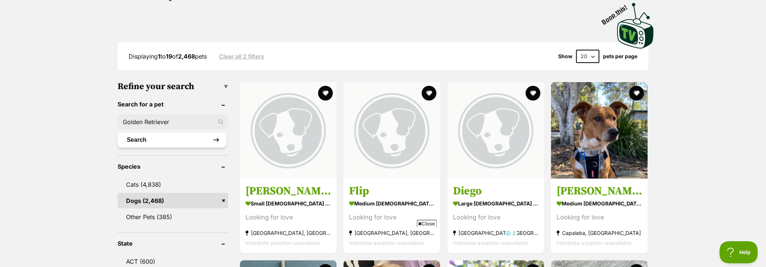
click at [195, 138] on button "Search" at bounding box center [172, 140] width 109 height 15
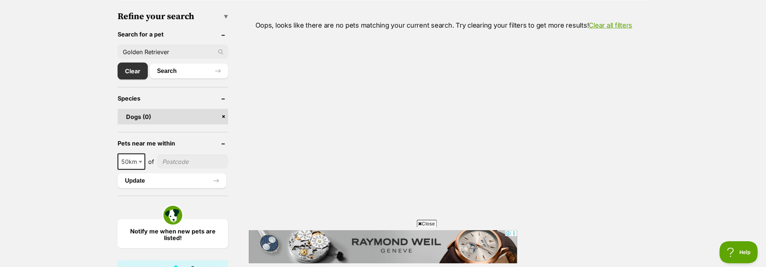
scroll to position [225, 0]
click at [139, 163] on b at bounding box center [141, 163] width 4 height 2
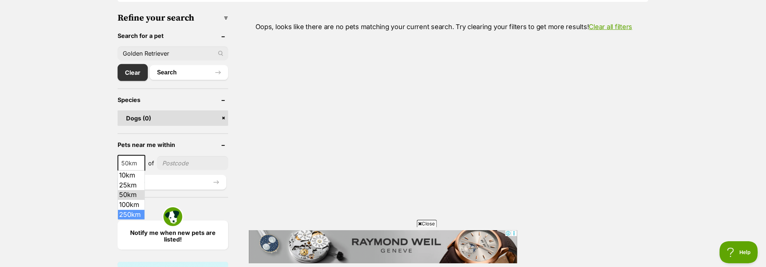
select select "250"
click at [162, 75] on button "Search" at bounding box center [189, 72] width 78 height 15
